Goal: Information Seeking & Learning: Understand process/instructions

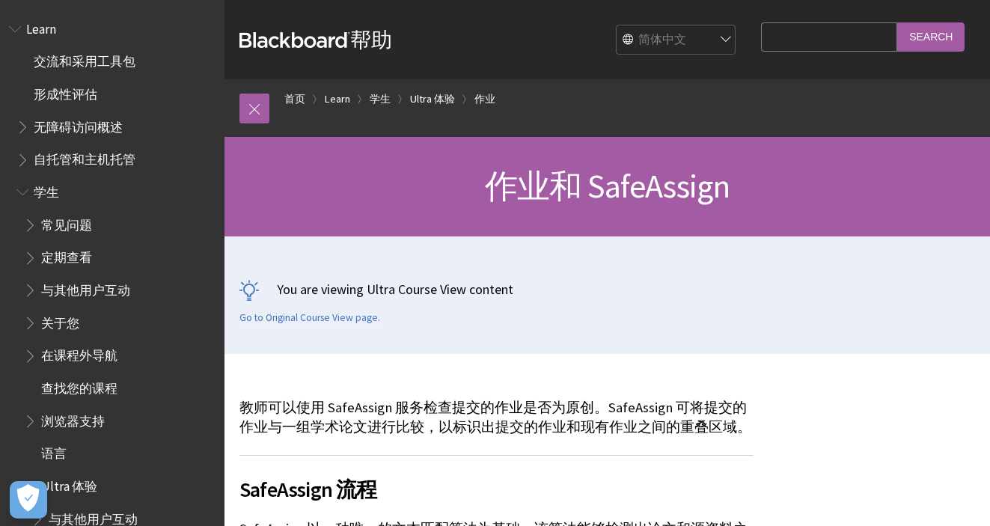
click at [326, 36] on strong "Blackboard" at bounding box center [294, 40] width 111 height 16
click at [30, 353] on span "Book outline for Blackboard Learn Help" at bounding box center [32, 352] width 16 height 19
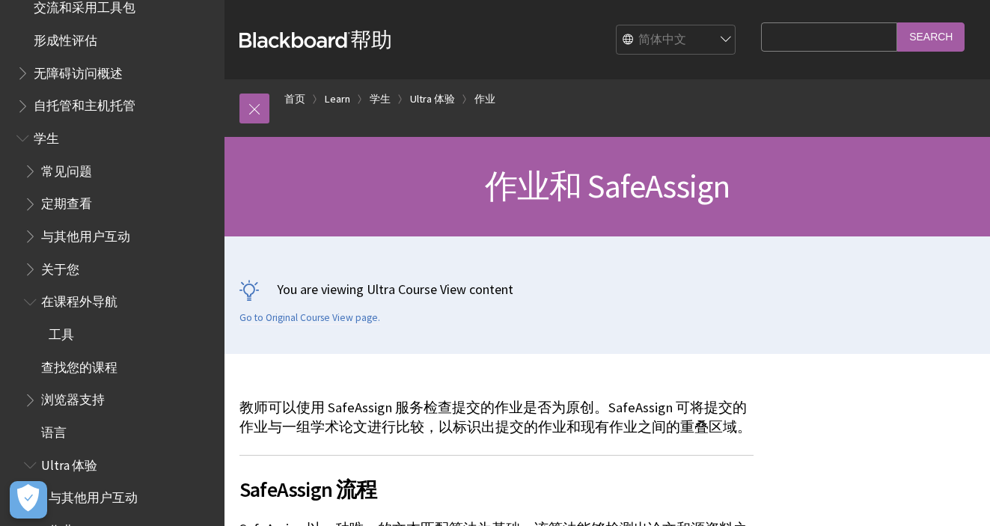
scroll to position [78, 0]
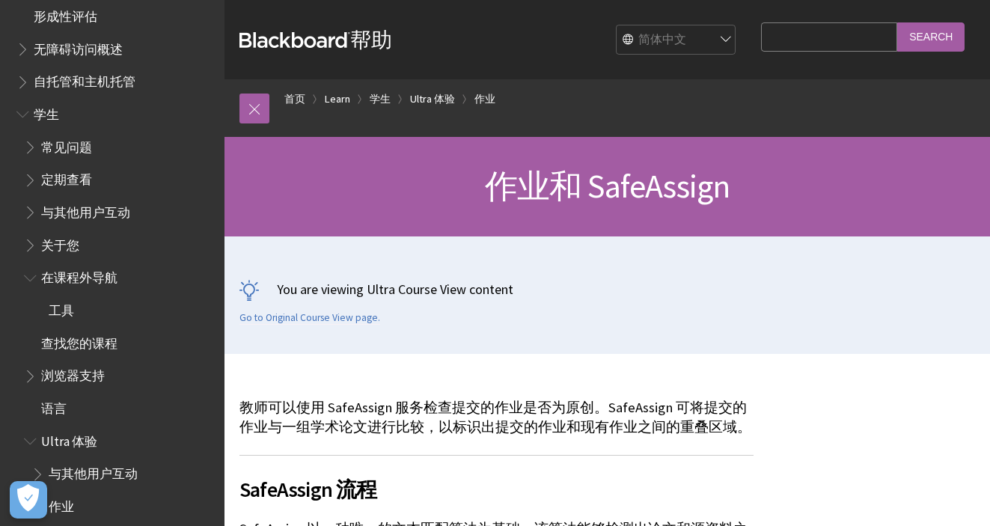
click at [99, 340] on span "查找您的课程" at bounding box center [79, 341] width 76 height 20
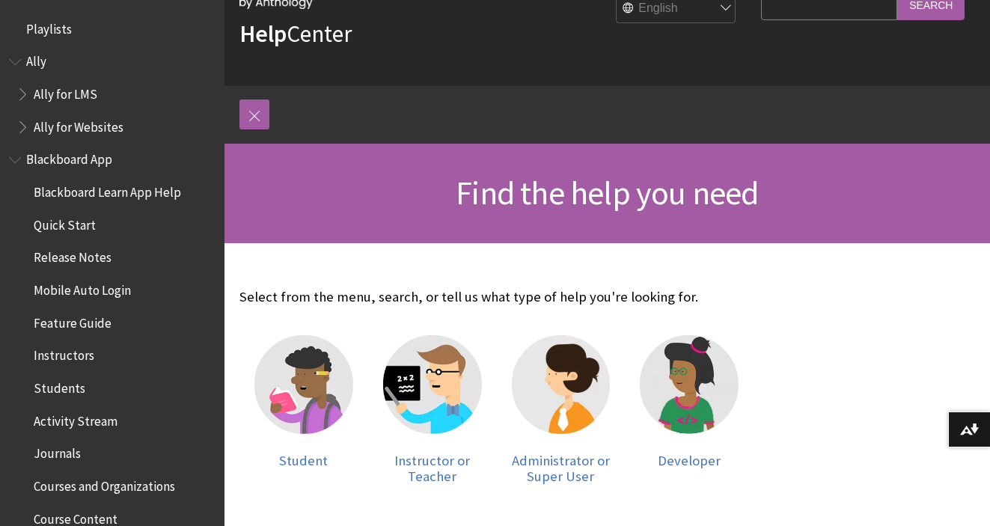
scroll to position [71, 0]
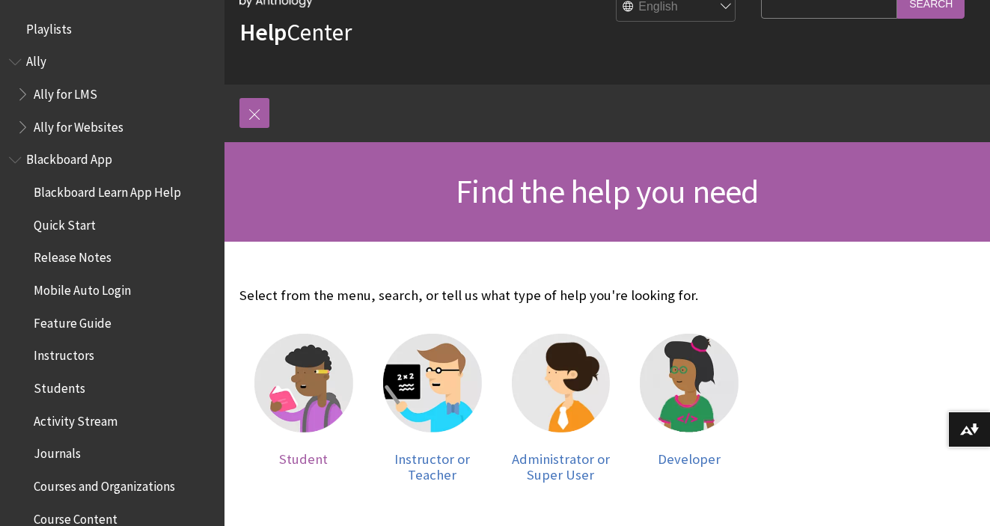
click at [313, 381] on img at bounding box center [303, 383] width 99 height 99
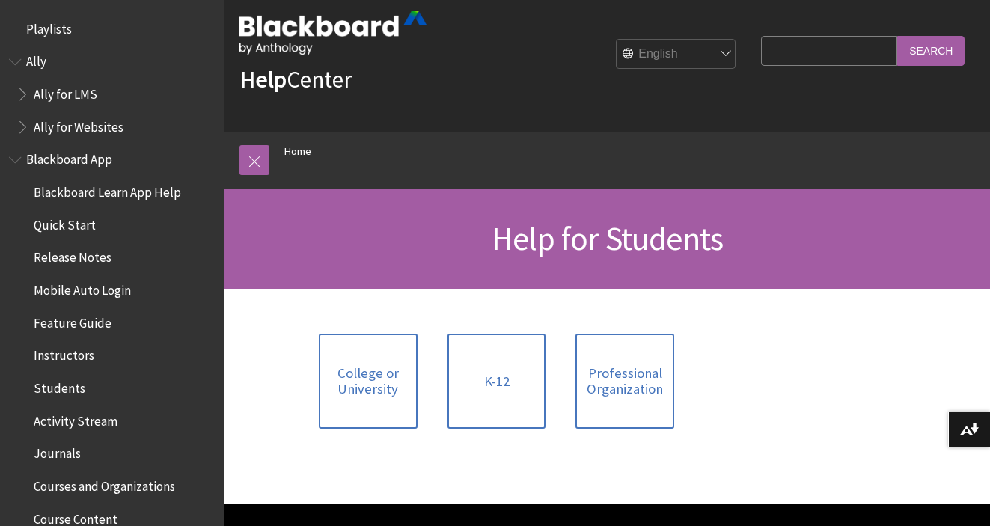
scroll to position [25, 0]
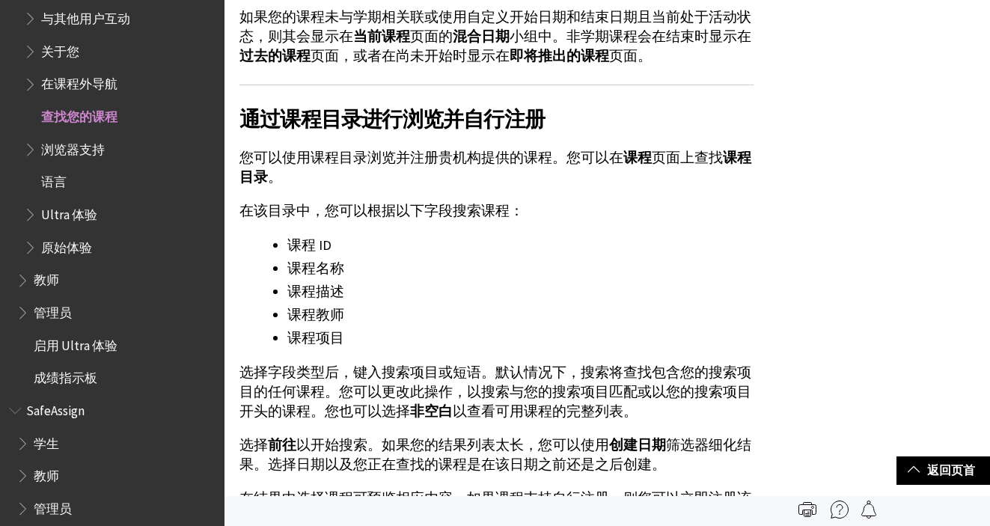
scroll to position [1984, 0]
